Goal: Information Seeking & Learning: Learn about a topic

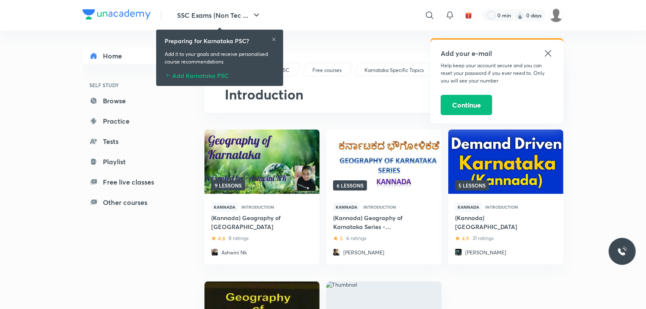
click at [274, 37] on icon at bounding box center [273, 39] width 5 height 5
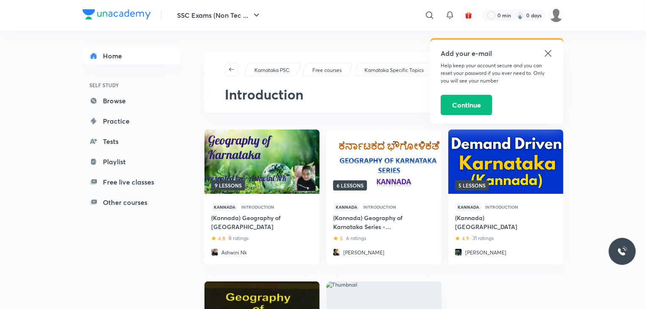
click at [547, 50] on icon at bounding box center [548, 53] width 10 height 10
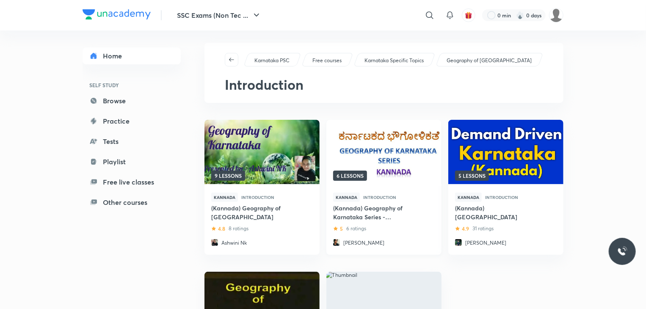
scroll to position [10, 0]
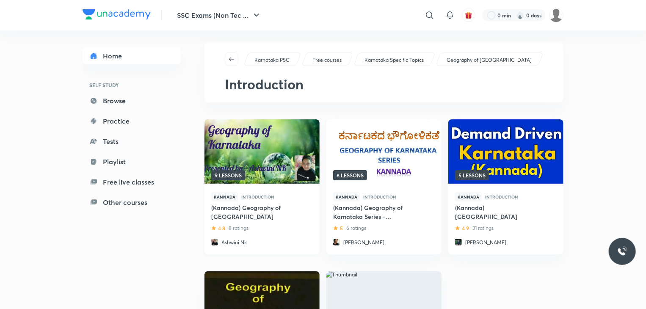
click at [271, 161] on img at bounding box center [261, 152] width 117 height 66
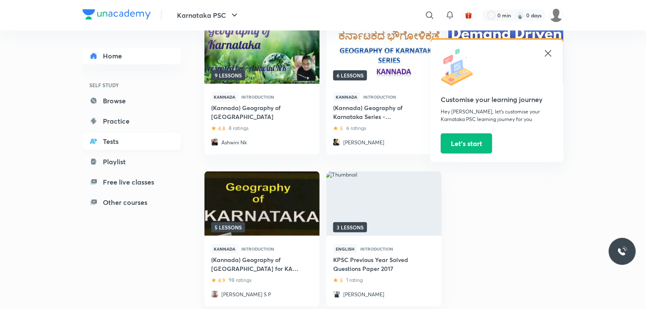
scroll to position [133, 0]
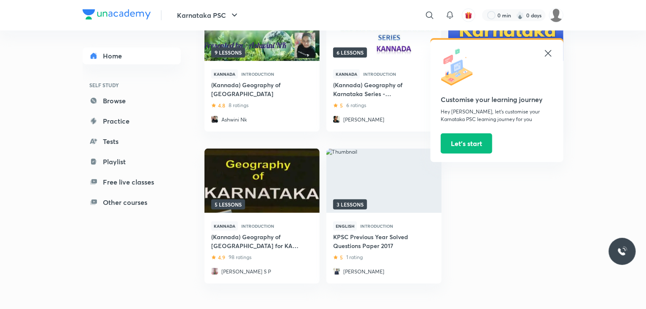
click at [546, 52] on icon at bounding box center [548, 53] width 10 height 10
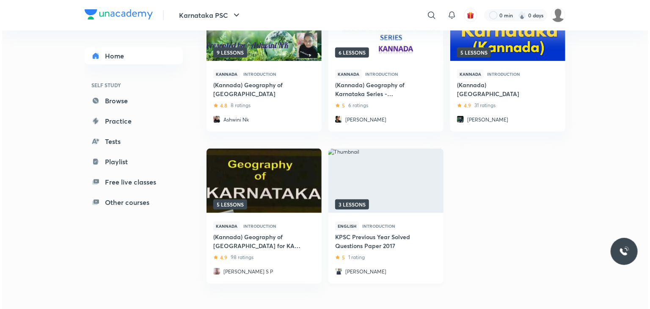
scroll to position [0, 0]
